Goal: Register for event/course

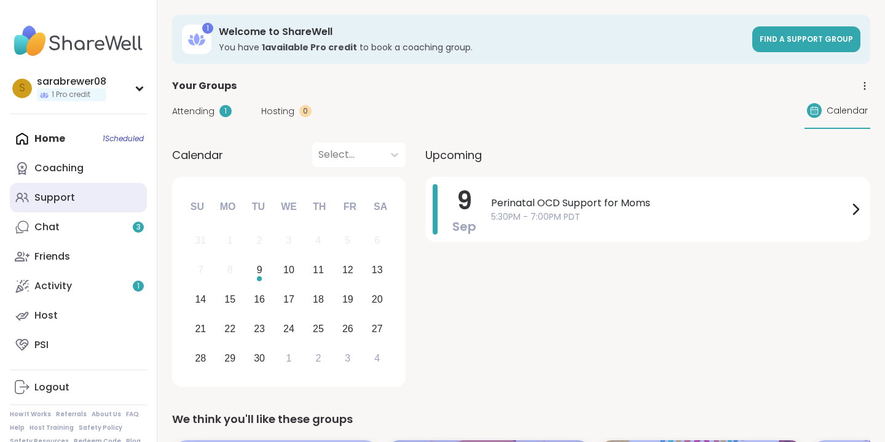
click at [74, 200] on link "Support" at bounding box center [78, 197] width 137 height 29
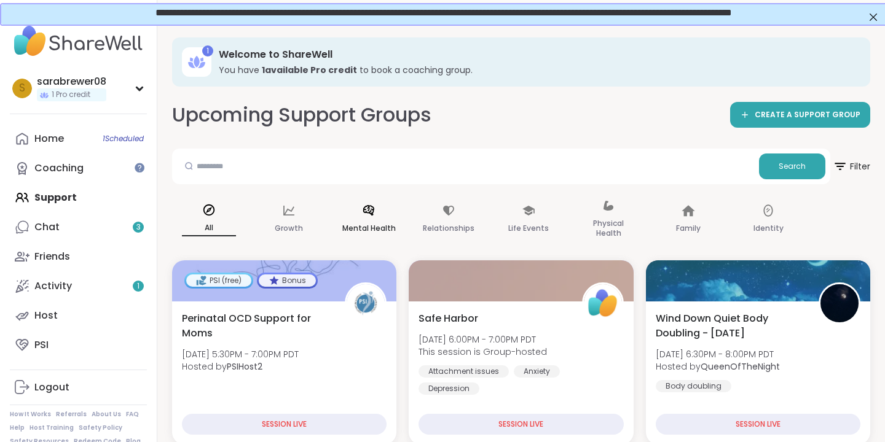
click at [371, 219] on div "Mental Health" at bounding box center [369, 219] width 74 height 61
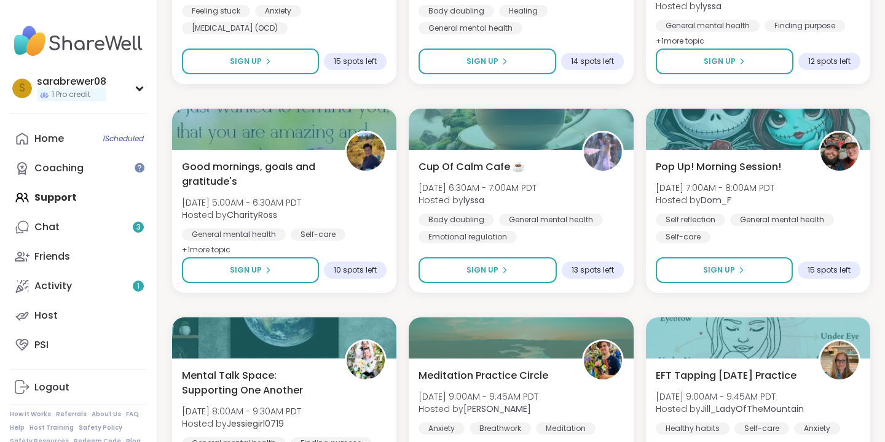
scroll to position [2377, 0]
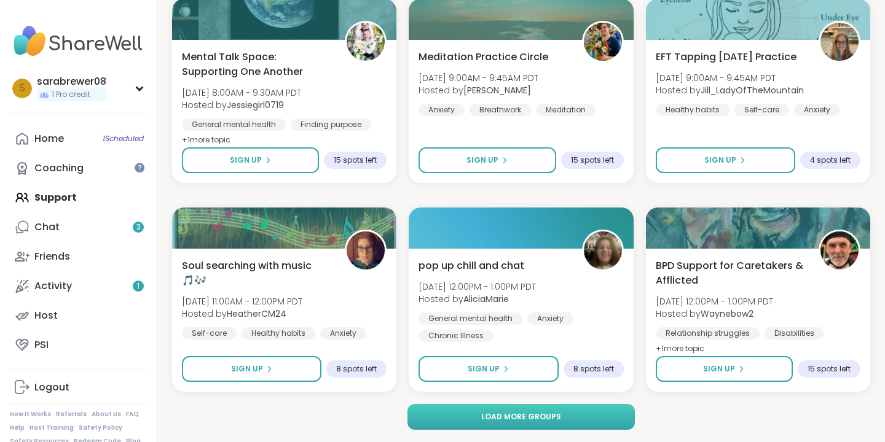
click at [484, 413] on span "Load more groups" at bounding box center [521, 417] width 80 height 11
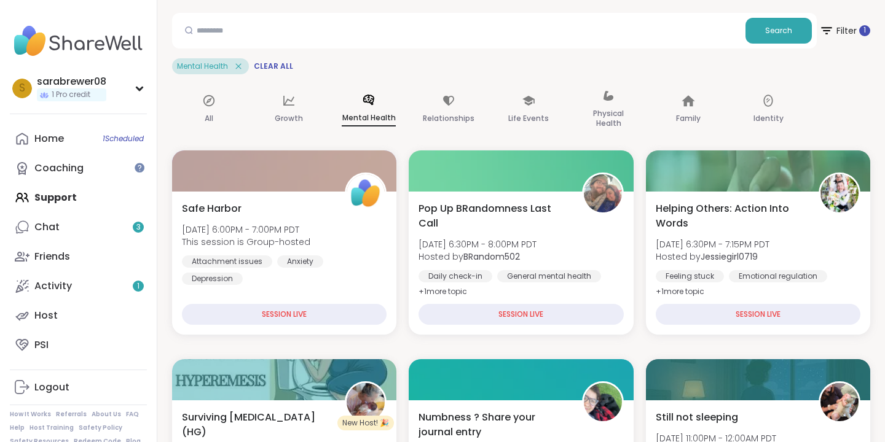
scroll to position [0, 0]
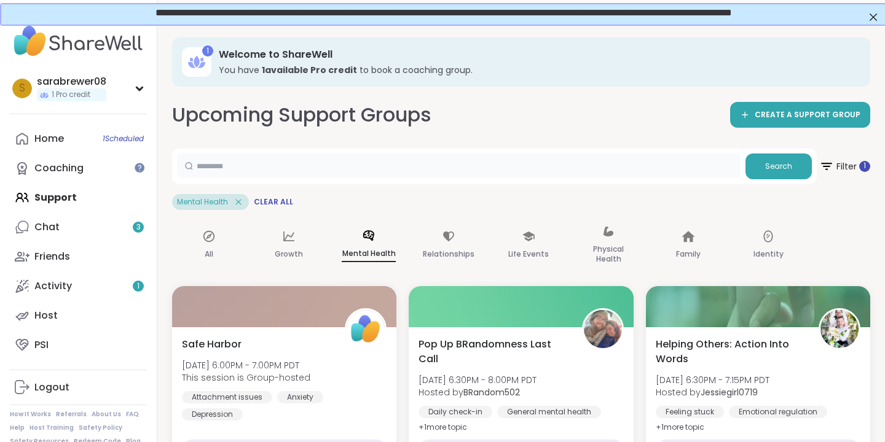
click at [291, 162] on input "text" at bounding box center [458, 166] width 563 height 25
type input "***"
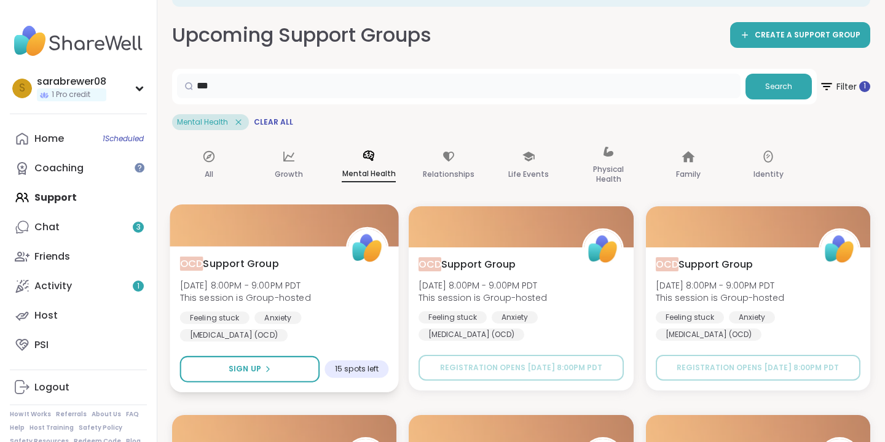
scroll to position [103, 0]
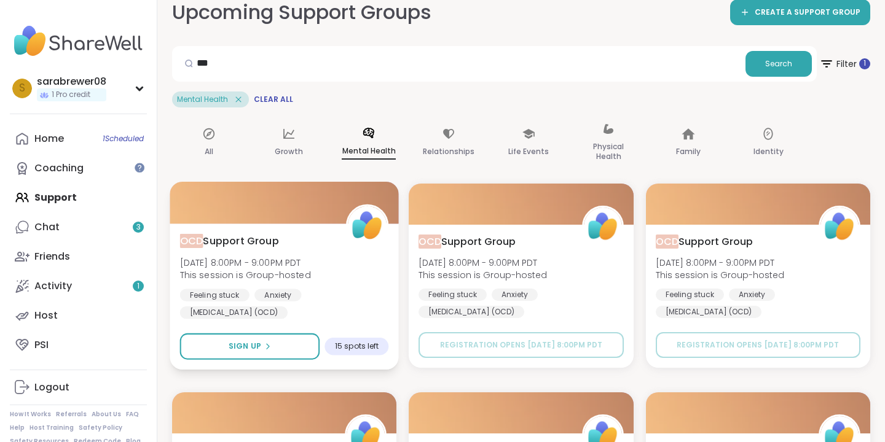
click at [361, 277] on div "OCD Support Group [DATE] 8:00PM - 9:00PM PDT This session is Group-hosted Feeli…" at bounding box center [284, 276] width 209 height 85
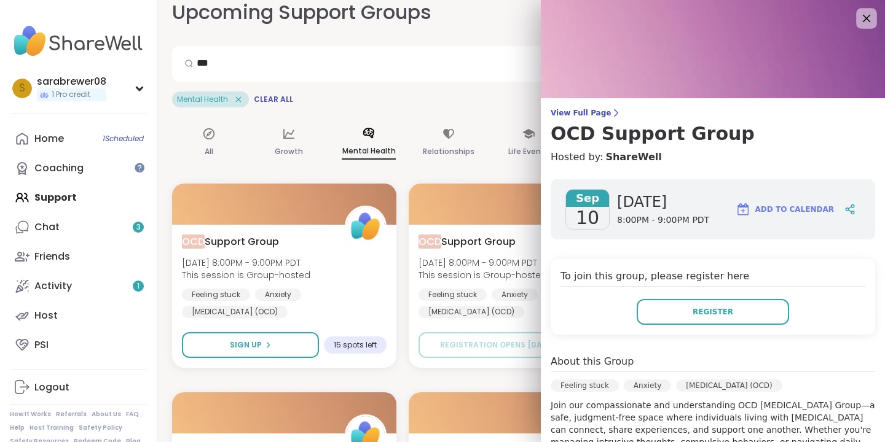
click at [863, 15] on icon at bounding box center [867, 19] width 8 height 8
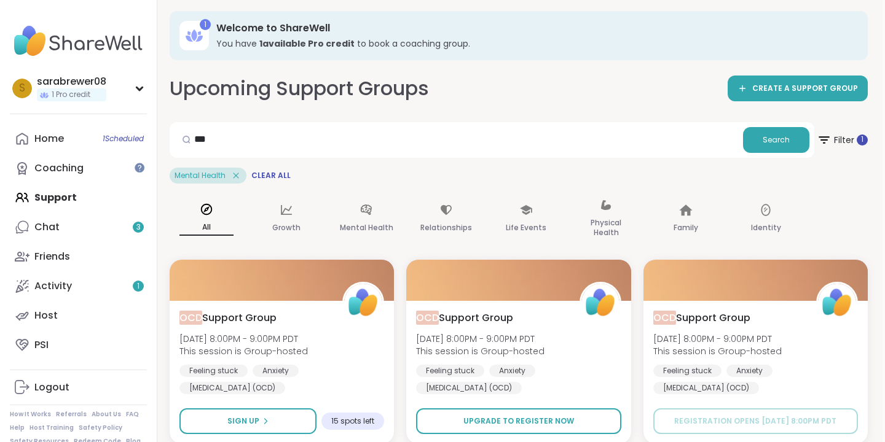
scroll to position [0, 2]
